Goal: Information Seeking & Learning: Check status

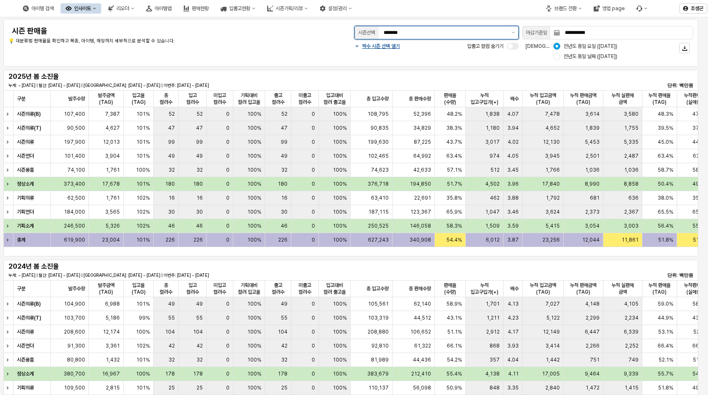
click at [407, 35] on input "*******" at bounding box center [445, 32] width 123 height 8
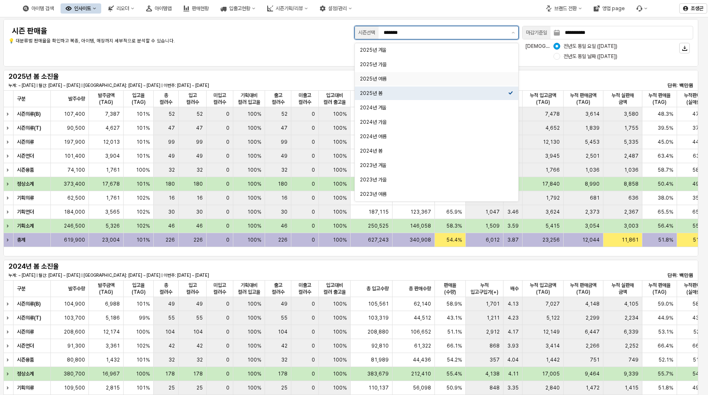
click at [371, 76] on div "2025년 여름" at bounding box center [434, 78] width 148 height 7
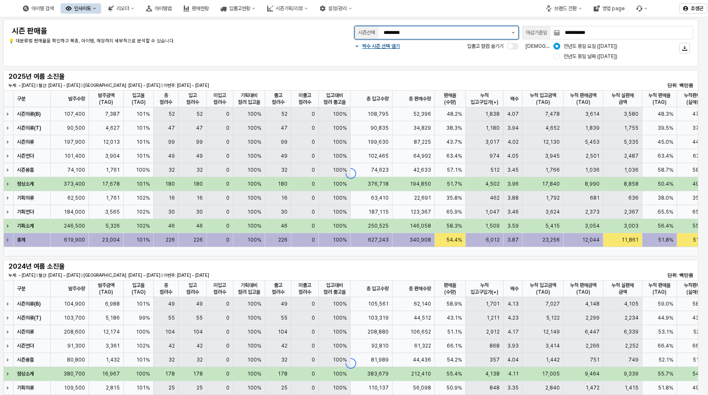
click at [512, 33] on icon "제안 사항 표시" at bounding box center [513, 33] width 3 height 2
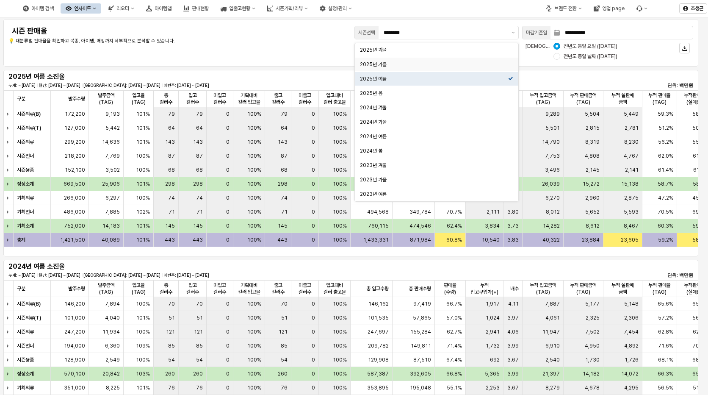
click at [300, 40] on div "**********" at bounding box center [350, 42] width 685 height 37
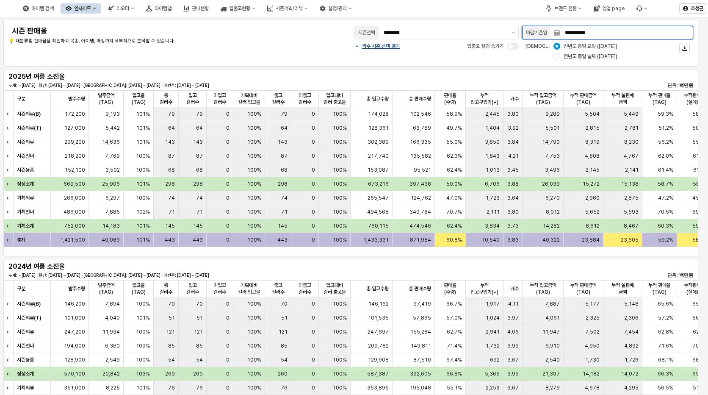
click at [604, 33] on input "**********" at bounding box center [626, 32] width 133 height 13
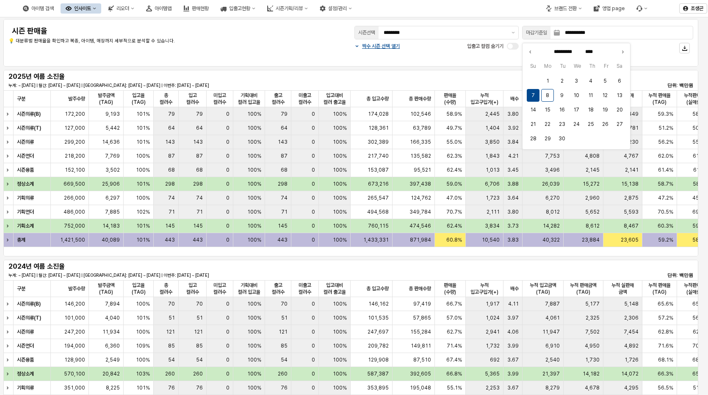
click at [305, 45] on div "**********" at bounding box center [350, 42] width 685 height 37
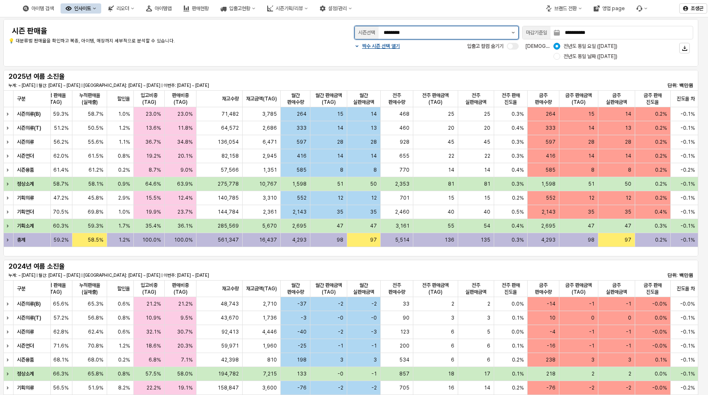
click at [514, 33] on icon "제안 사항 표시" at bounding box center [513, 33] width 3 height 2
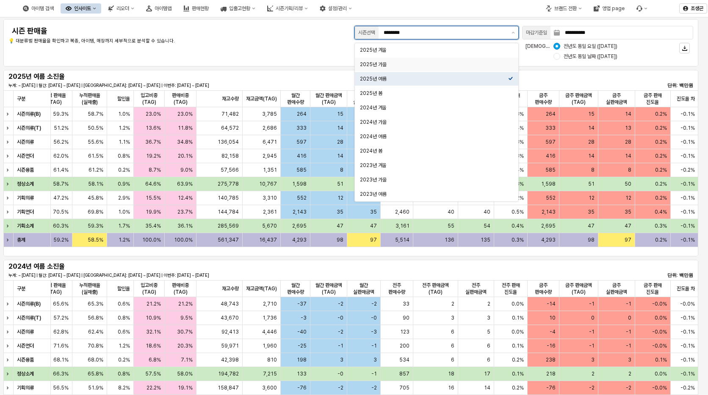
click at [380, 61] on div "2025년 가을" at bounding box center [434, 64] width 148 height 7
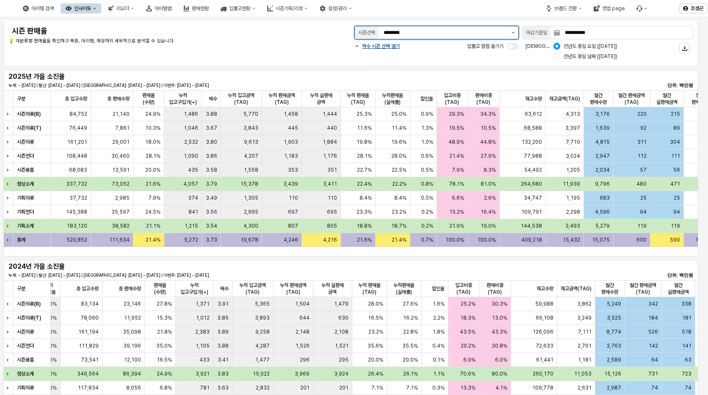
click at [512, 33] on icon "제안 사항 표시" at bounding box center [513, 33] width 3 height 2
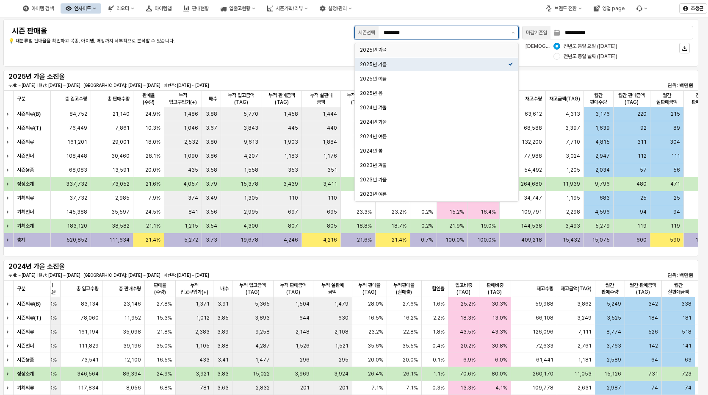
click at [368, 50] on div "2025년 겨울" at bounding box center [434, 50] width 148 height 7
type input "********"
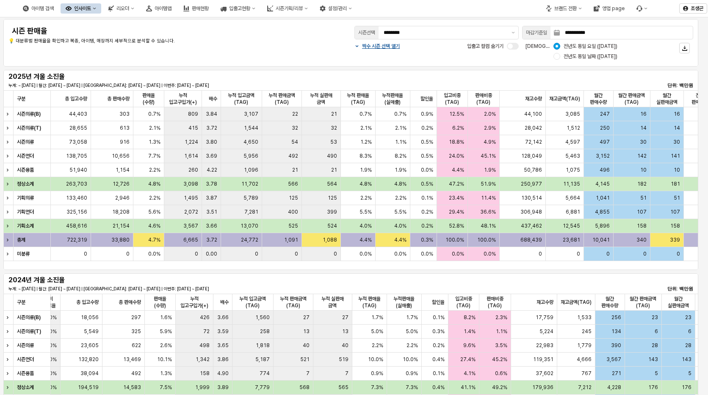
click at [243, 241] on span "24,772" at bounding box center [249, 239] width 17 height 7
click at [568, 6] on div "브랜드 전환" at bounding box center [565, 9] width 22 height 6
click at [552, 36] on div "에뜨와" at bounding box center [572, 38] width 52 height 7
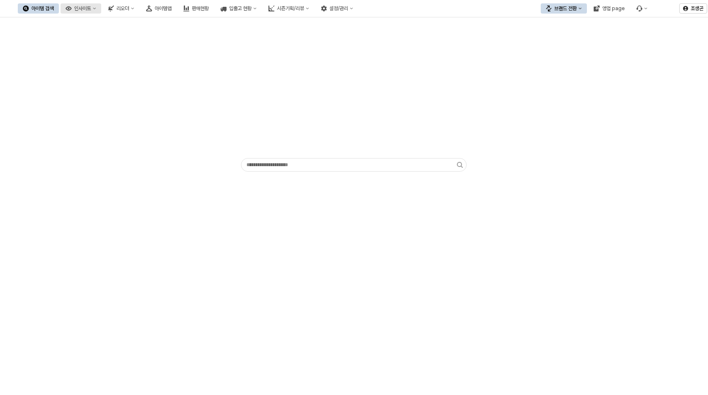
click at [91, 7] on div "인사이트" at bounding box center [82, 9] width 17 height 6
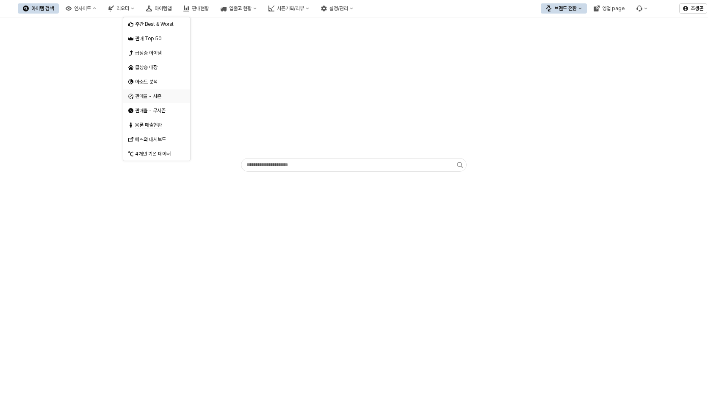
click at [145, 95] on div "판매율 - 시즌" at bounding box center [157, 96] width 45 height 7
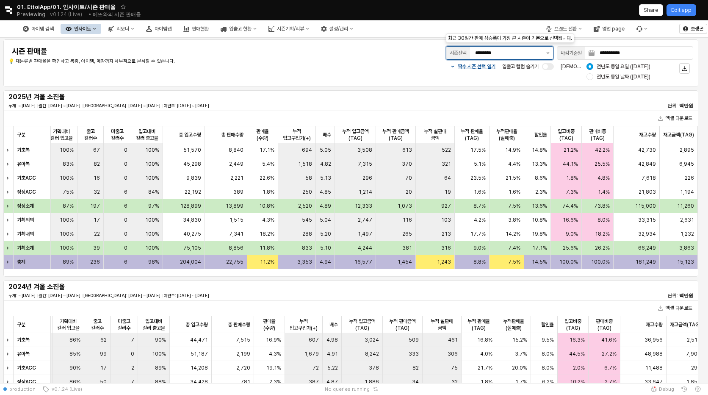
click at [549, 52] on button "제안 사항 표시" at bounding box center [548, 53] width 10 height 13
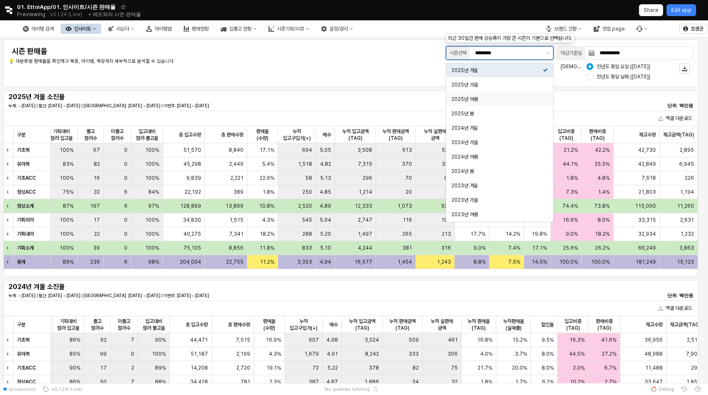
click at [466, 98] on div "2025년 여름" at bounding box center [497, 99] width 91 height 7
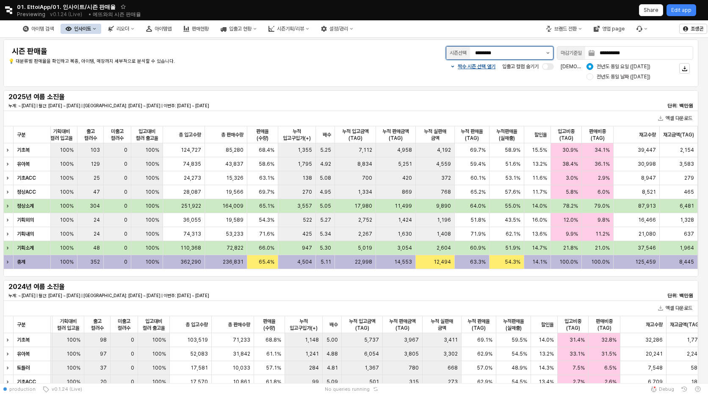
click at [550, 55] on button "제안 사항 표시" at bounding box center [548, 53] width 10 height 13
click at [549, 52] on icon "제안 사항 표시" at bounding box center [547, 53] width 3 height 2
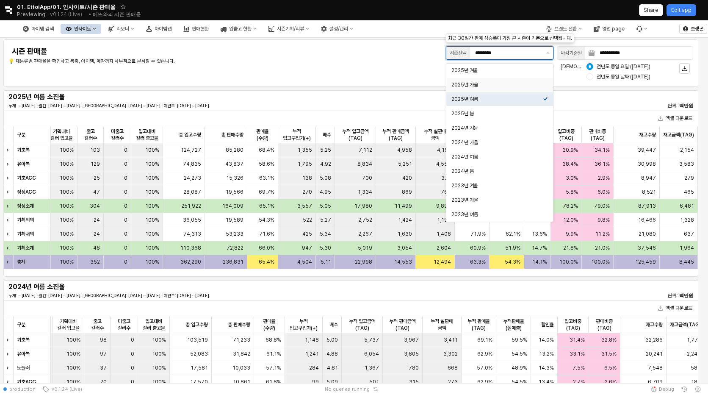
click at [462, 85] on div "2025년 가을" at bounding box center [497, 84] width 91 height 7
type input "********"
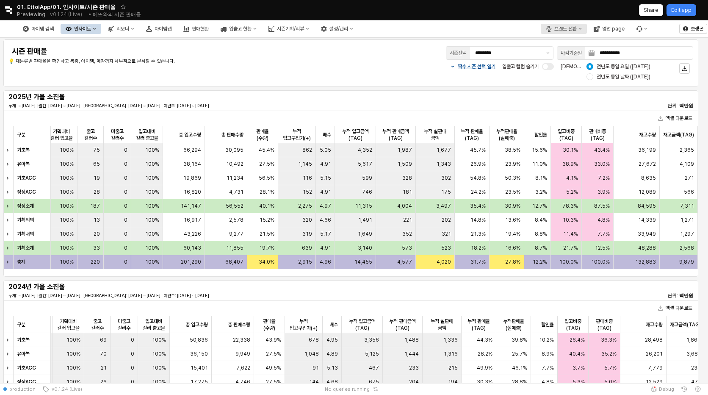
click at [580, 27] on button "브랜드 전환" at bounding box center [564, 29] width 46 height 10
click at [550, 71] on div "디즈니" at bounding box center [572, 73] width 52 height 7
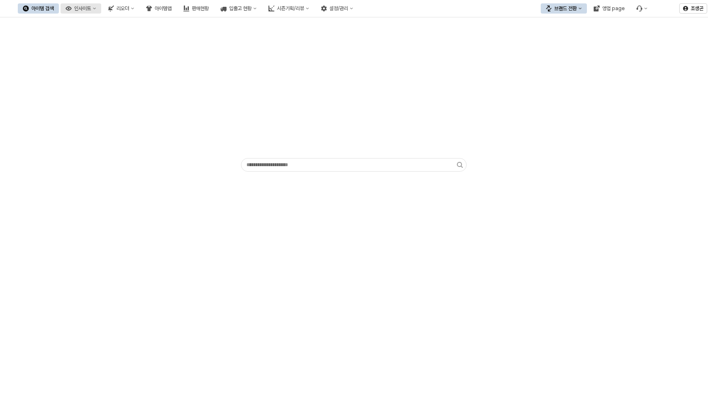
click at [91, 7] on div "인사이트" at bounding box center [82, 9] width 17 height 6
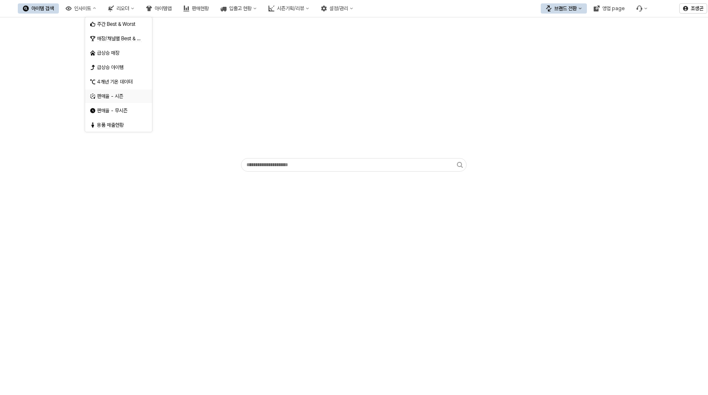
click at [104, 94] on div "판매율 - 시즌" at bounding box center [119, 96] width 45 height 7
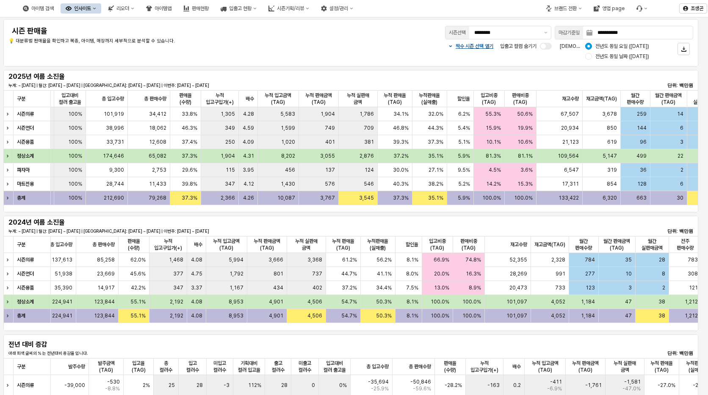
scroll to position [0, 310]
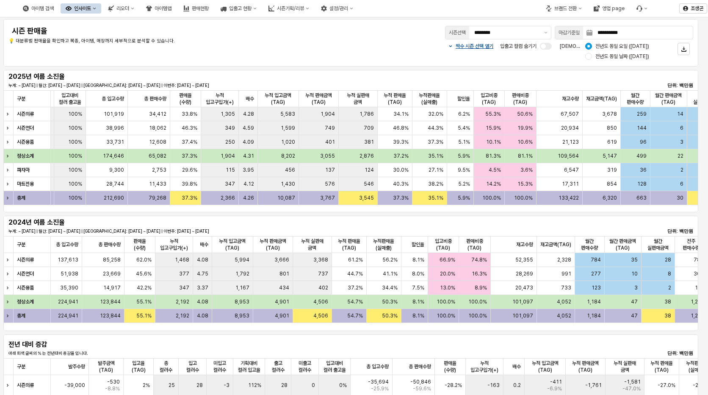
click at [439, 334] on div "전년 대비 증감 아래 회색 글씨의 % 는 전년대비 증감율 입니다. 단위: 백만원" at bounding box center [350, 346] width 695 height 24
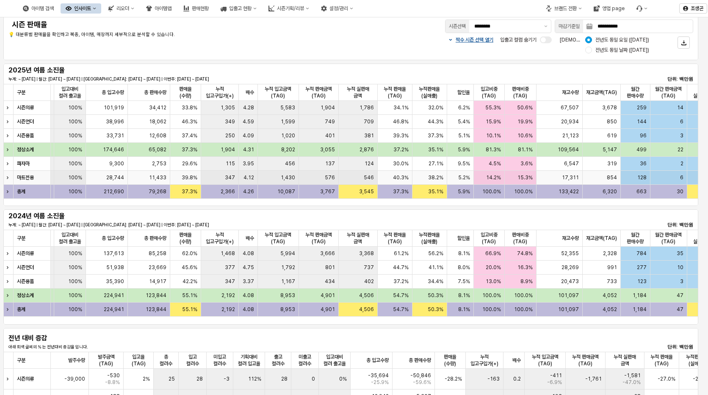
scroll to position [0, 0]
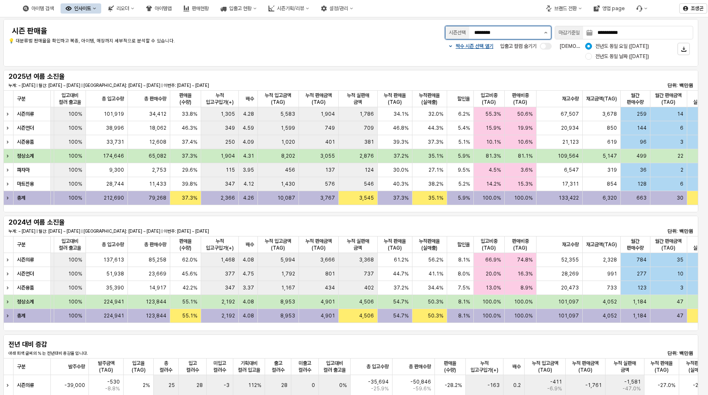
click at [547, 31] on button "제안 사항 표시" at bounding box center [546, 32] width 10 height 13
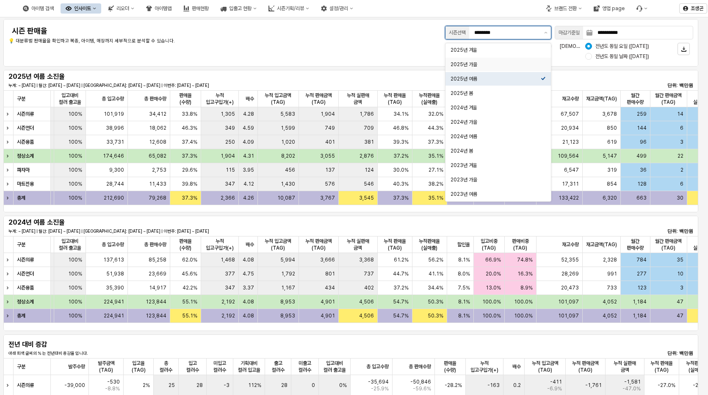
click at [460, 64] on div "2025년 가을" at bounding box center [496, 64] width 90 height 7
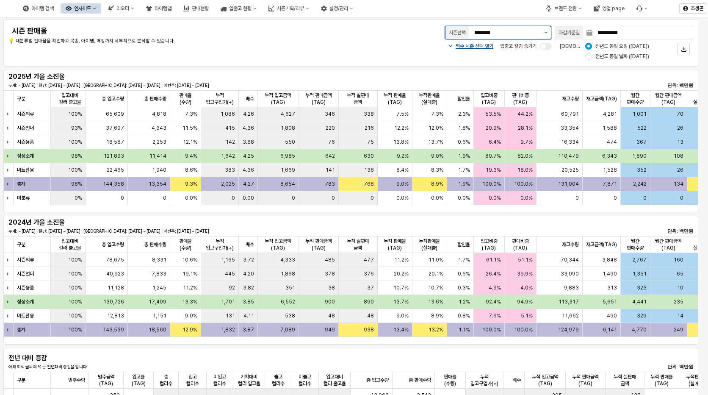
click at [546, 33] on icon "제안 사항 표시" at bounding box center [546, 33] width 3 height 2
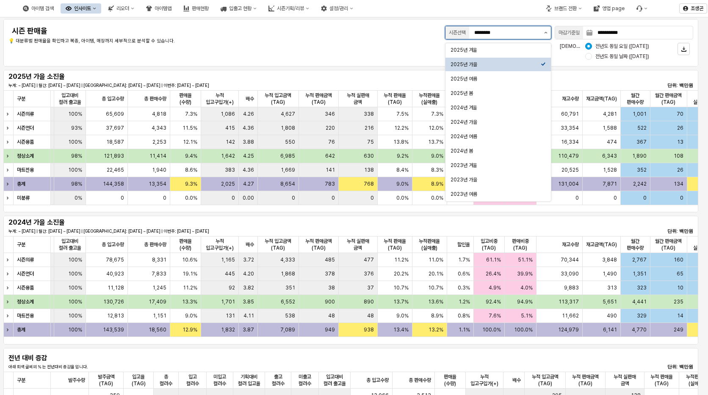
click at [548, 33] on button "제안 사항 표시" at bounding box center [546, 32] width 10 height 13
click at [468, 50] on div "2025년 겨울" at bounding box center [496, 50] width 90 height 7
type input "********"
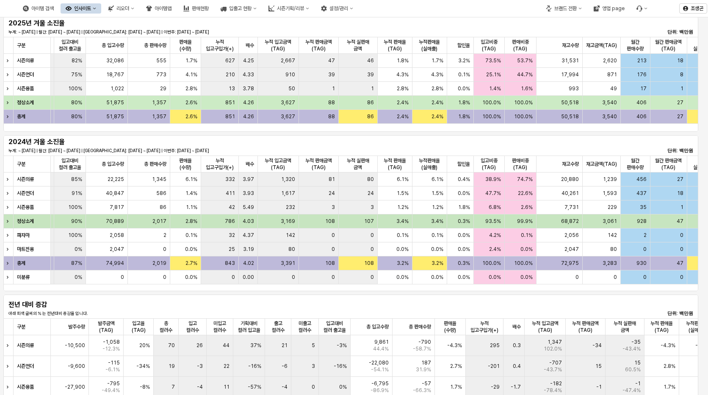
scroll to position [169, 0]
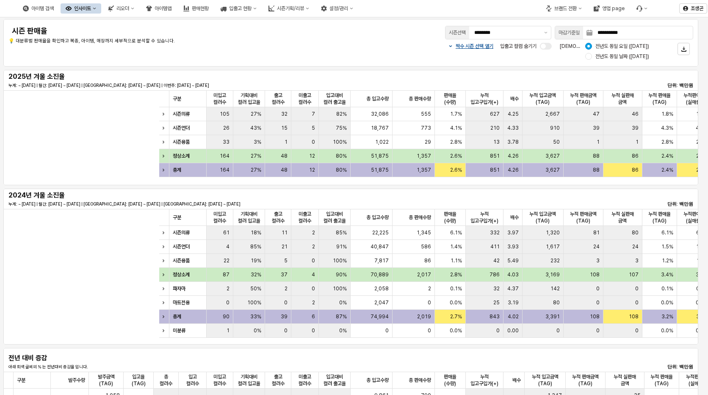
scroll to position [0, 265]
